Goal: Book appointment/travel/reservation

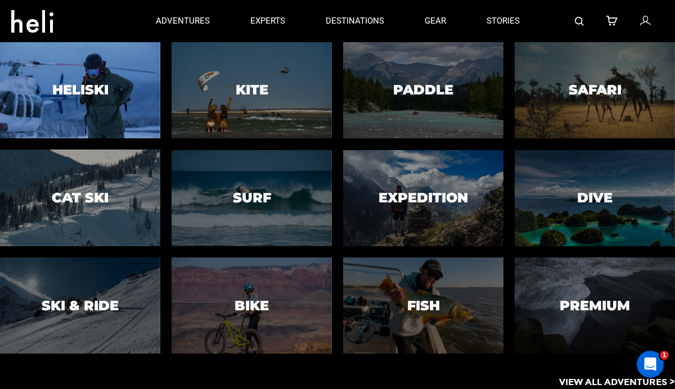
click at [112, 71] on div at bounding box center [80, 90] width 164 height 98
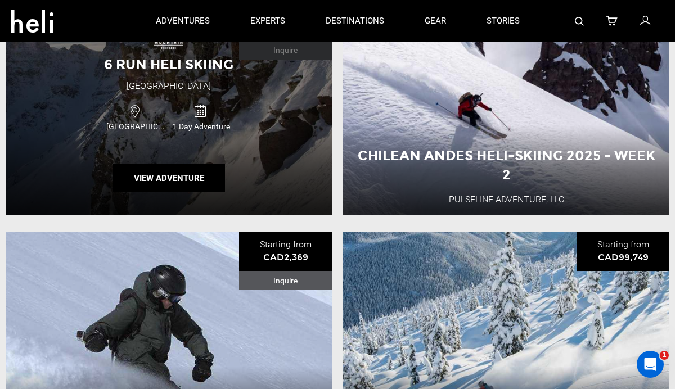
scroll to position [319, 0]
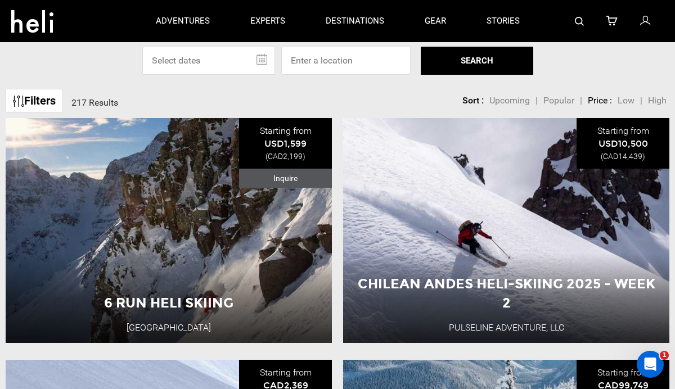
click at [211, 61] on input "text" at bounding box center [208, 61] width 133 height 28
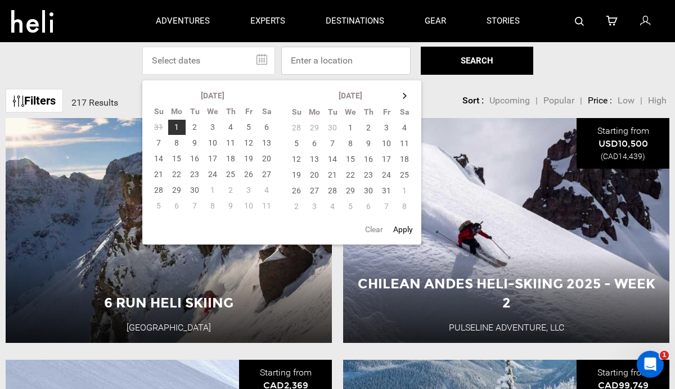
click at [324, 62] on input at bounding box center [345, 61] width 129 height 28
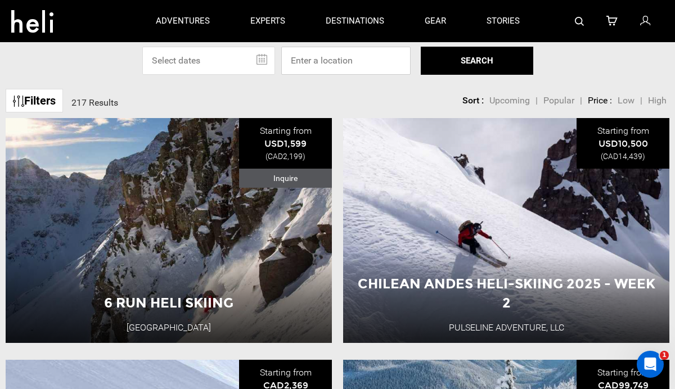
click at [324, 62] on input at bounding box center [345, 61] width 129 height 28
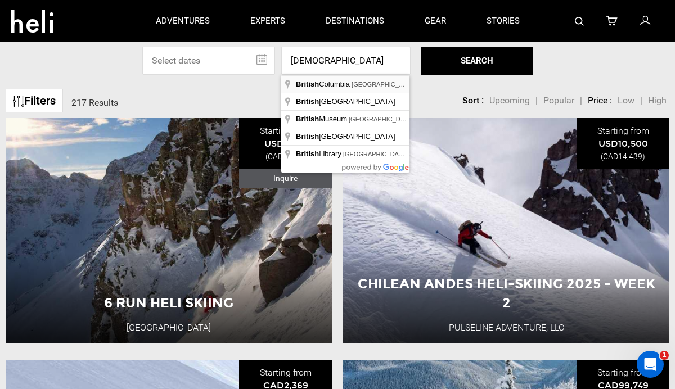
type input "[GEOGRAPHIC_DATA], [GEOGRAPHIC_DATA]"
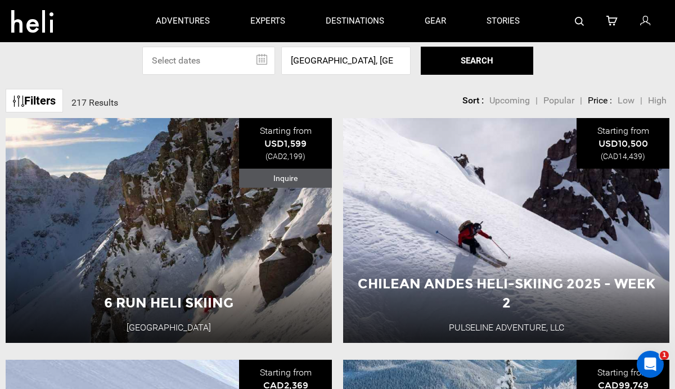
click at [208, 59] on input "text" at bounding box center [208, 61] width 133 height 28
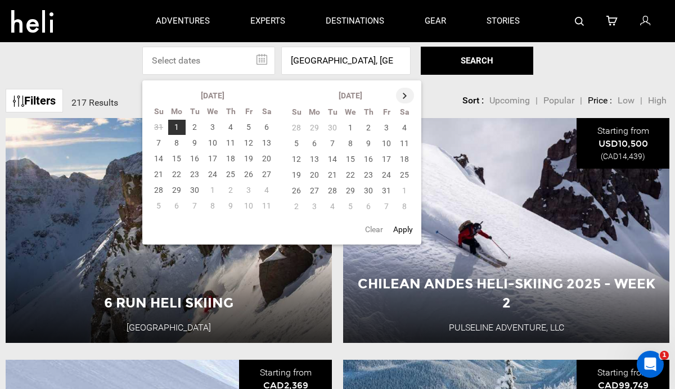
click at [403, 96] on th at bounding box center [405, 96] width 18 height 16
click at [250, 125] on td "2" at bounding box center [249, 128] width 18 height 16
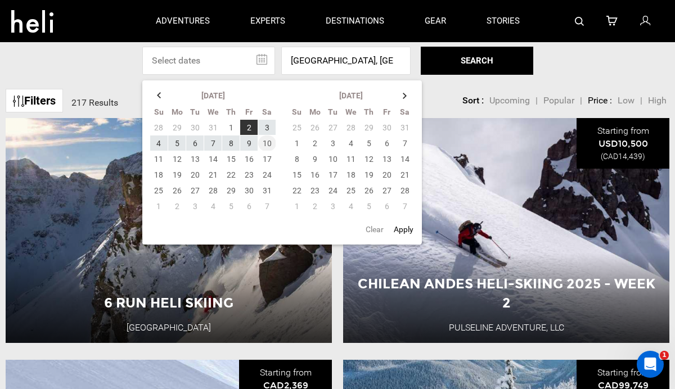
click at [267, 140] on td "10" at bounding box center [267, 144] width 18 height 16
click at [481, 65] on button "SEARCH" at bounding box center [477, 61] width 113 height 28
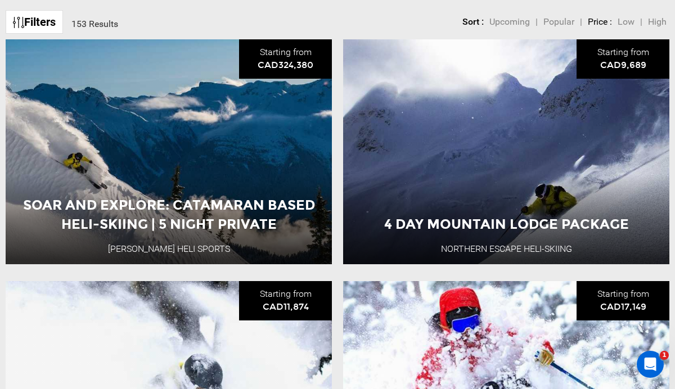
scroll to position [398, 0]
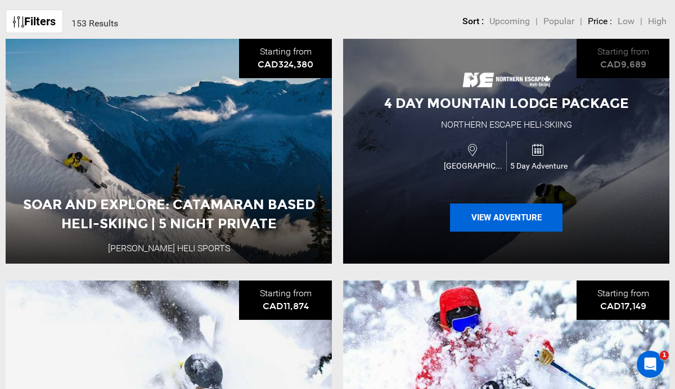
click at [496, 219] on button "View Adventure" at bounding box center [506, 218] width 113 height 28
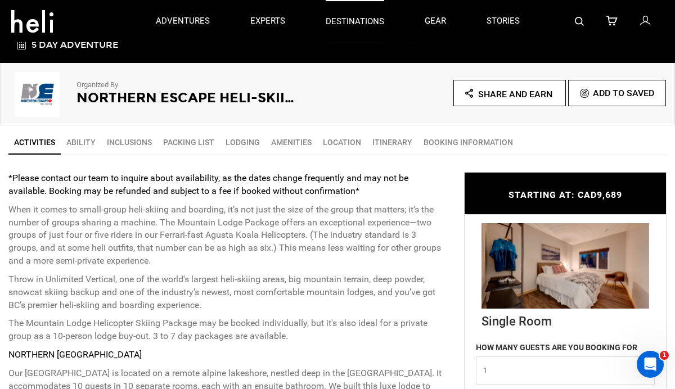
scroll to position [311, 0]
